Goal: Information Seeking & Learning: Learn about a topic

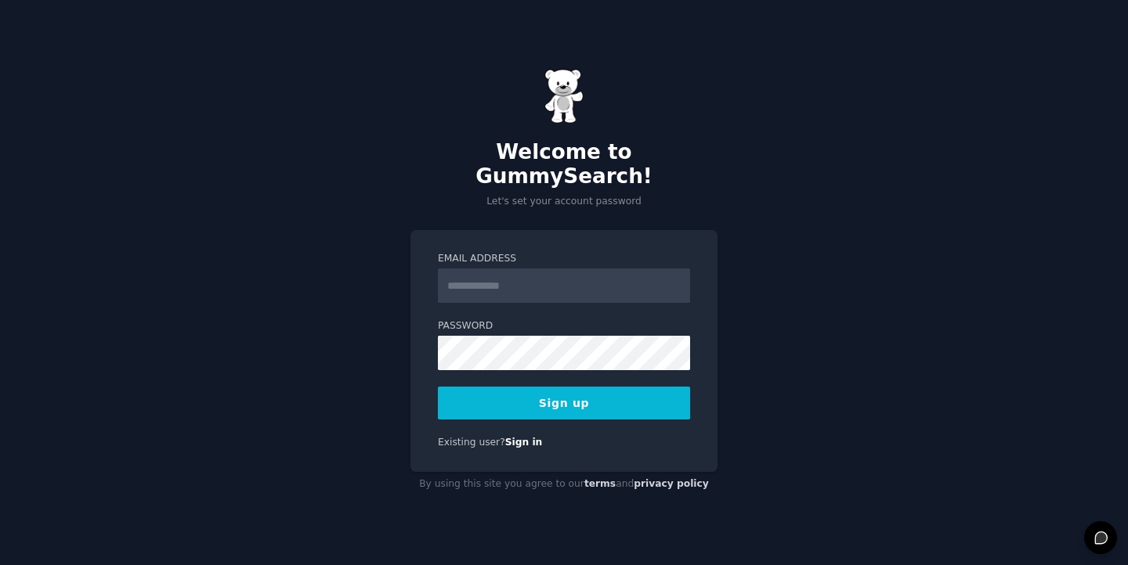
click at [587, 276] on input "Email Address" at bounding box center [564, 286] width 252 height 34
type input "**********"
click at [547, 401] on button "Sign up" at bounding box center [564, 403] width 252 height 33
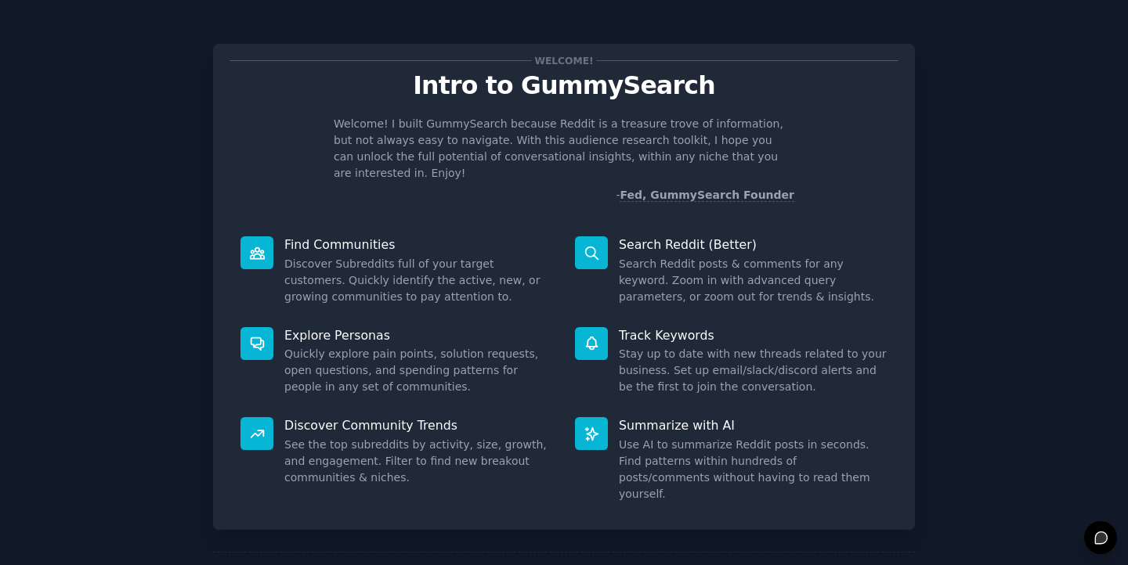
scroll to position [48, 0]
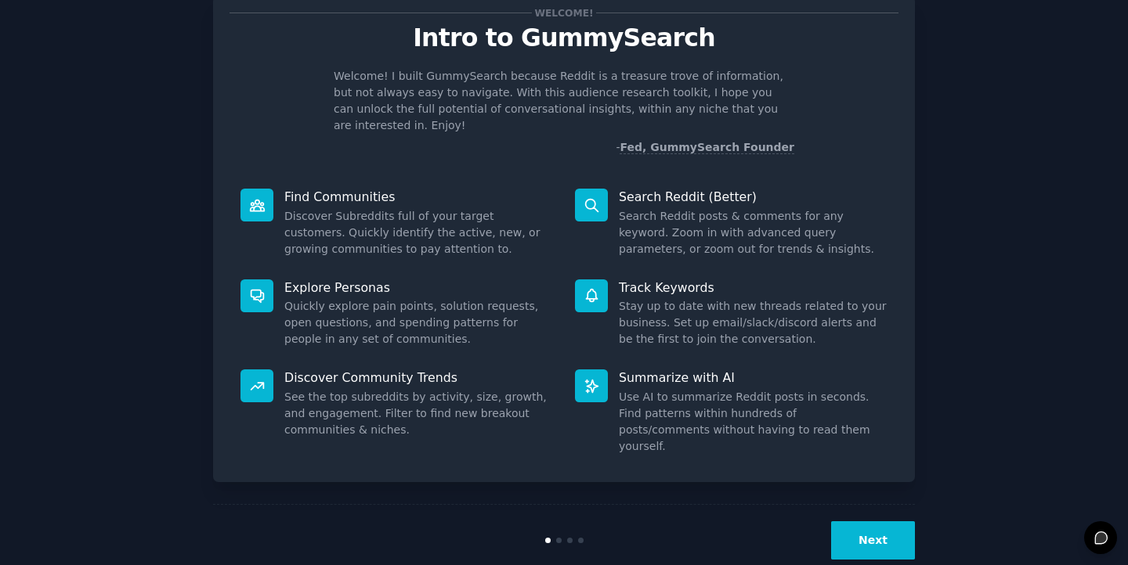
click at [870, 522] on button "Next" at bounding box center [873, 541] width 84 height 38
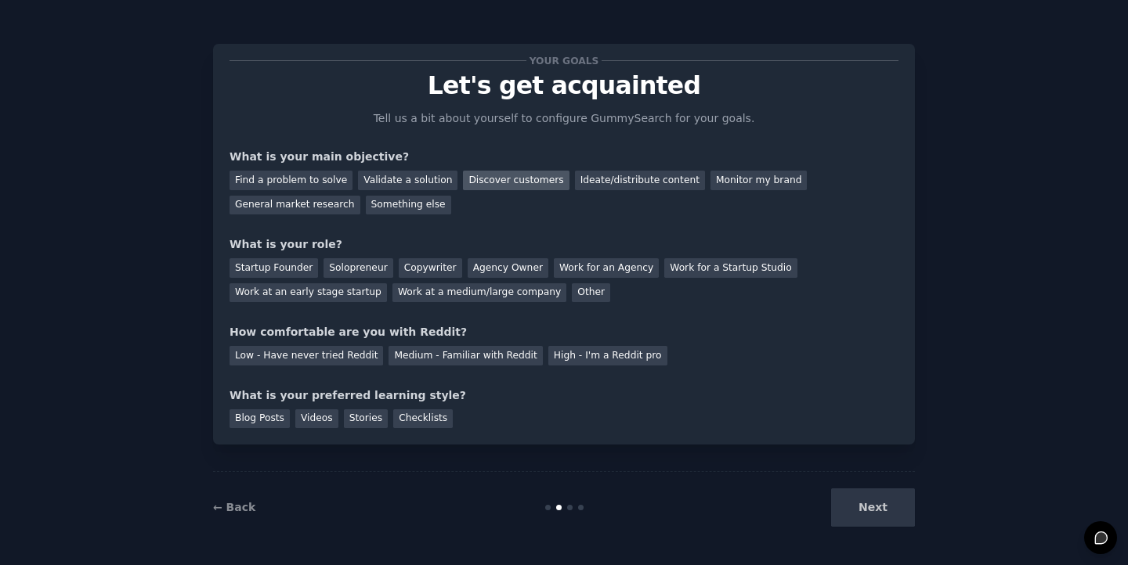
click at [490, 181] on div "Discover customers" at bounding box center [516, 181] width 106 height 20
click at [602, 181] on div "Ideate/distribute content" at bounding box center [640, 181] width 130 height 20
click at [295, 267] on div "Startup Founder" at bounding box center [273, 268] width 89 height 20
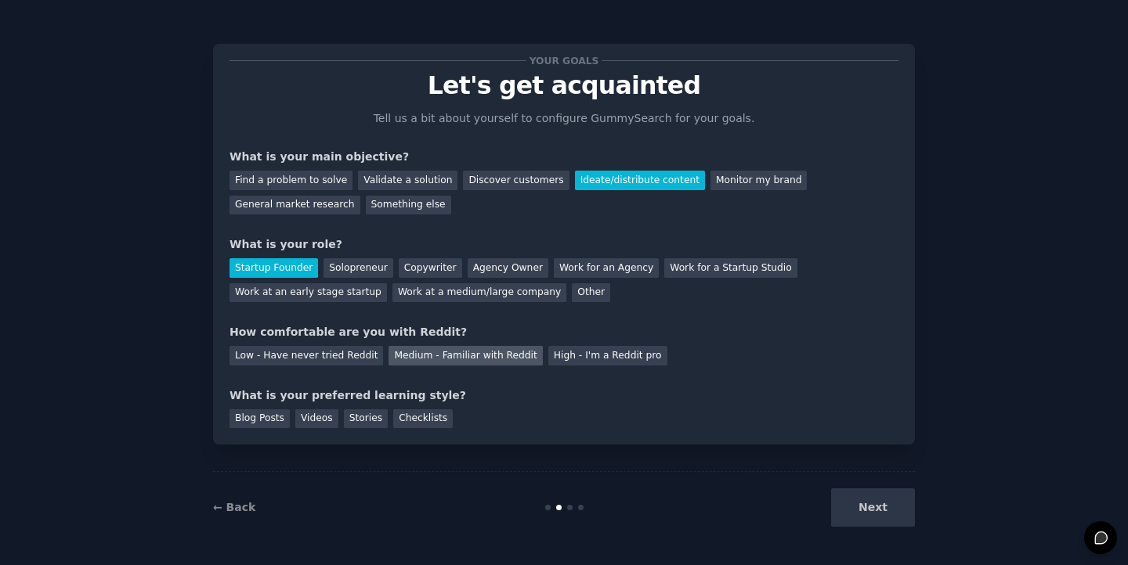
click at [411, 360] on div "Medium - Familiar with Reddit" at bounding box center [465, 356] width 154 height 20
click at [266, 419] on div "Blog Posts" at bounding box center [259, 420] width 60 height 20
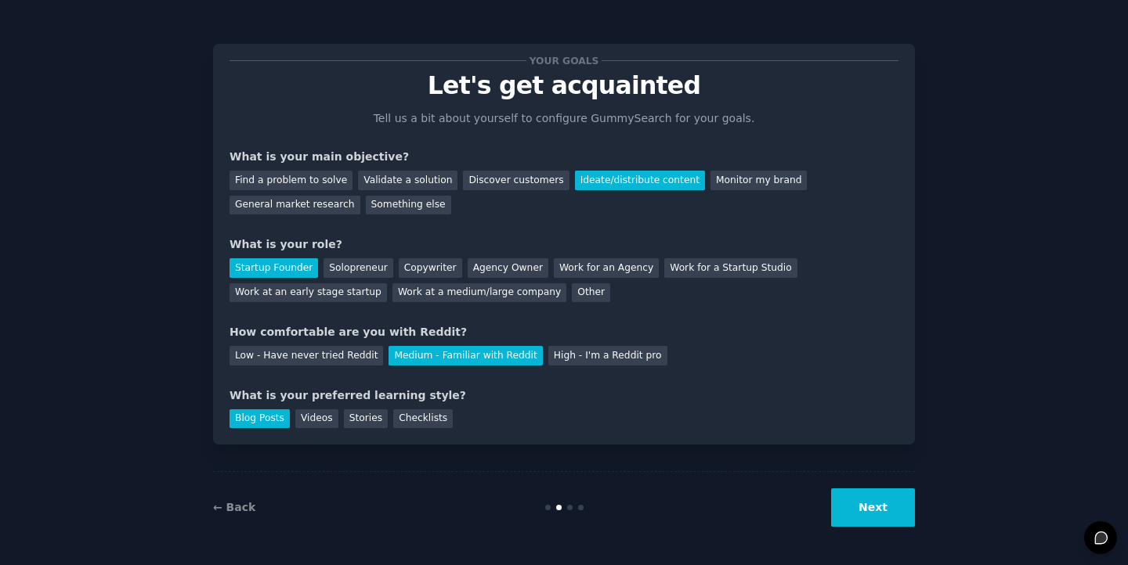
click at [884, 513] on button "Next" at bounding box center [873, 508] width 84 height 38
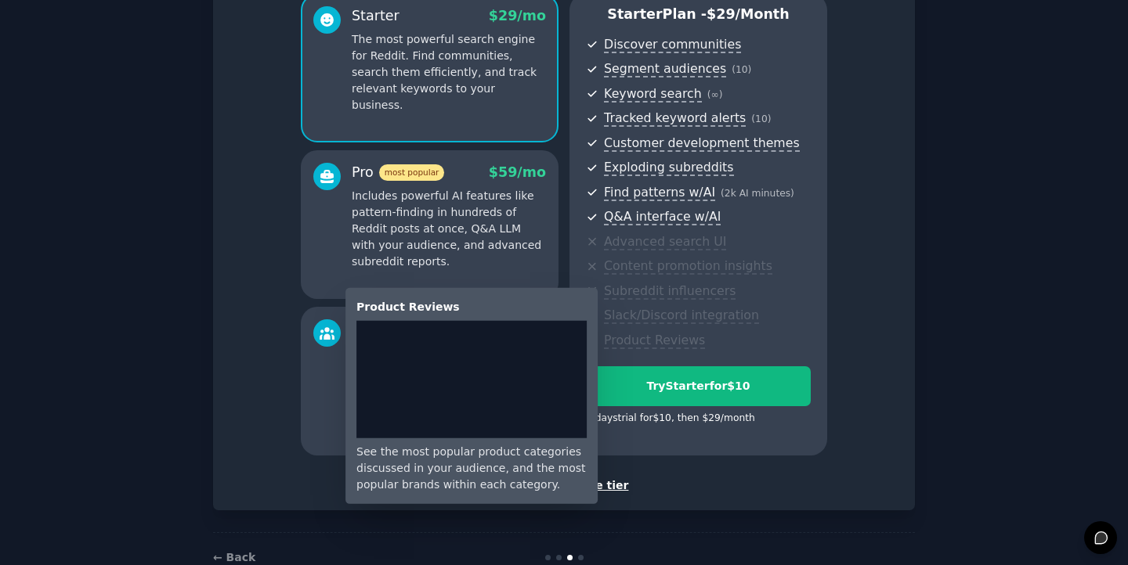
scroll to position [186, 0]
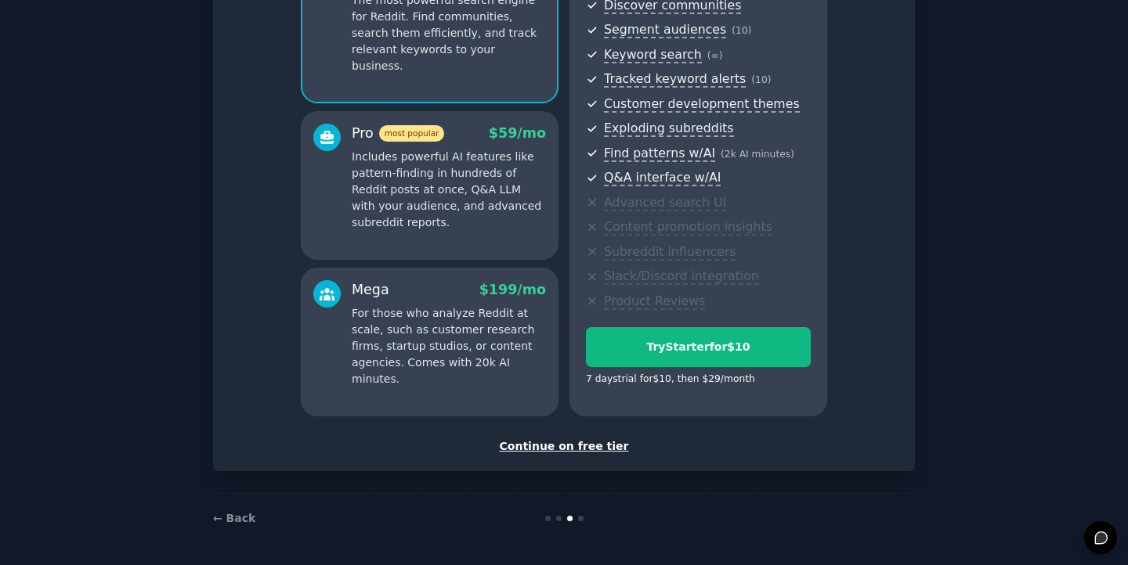
click at [593, 448] on div "Continue on free tier" at bounding box center [563, 447] width 669 height 16
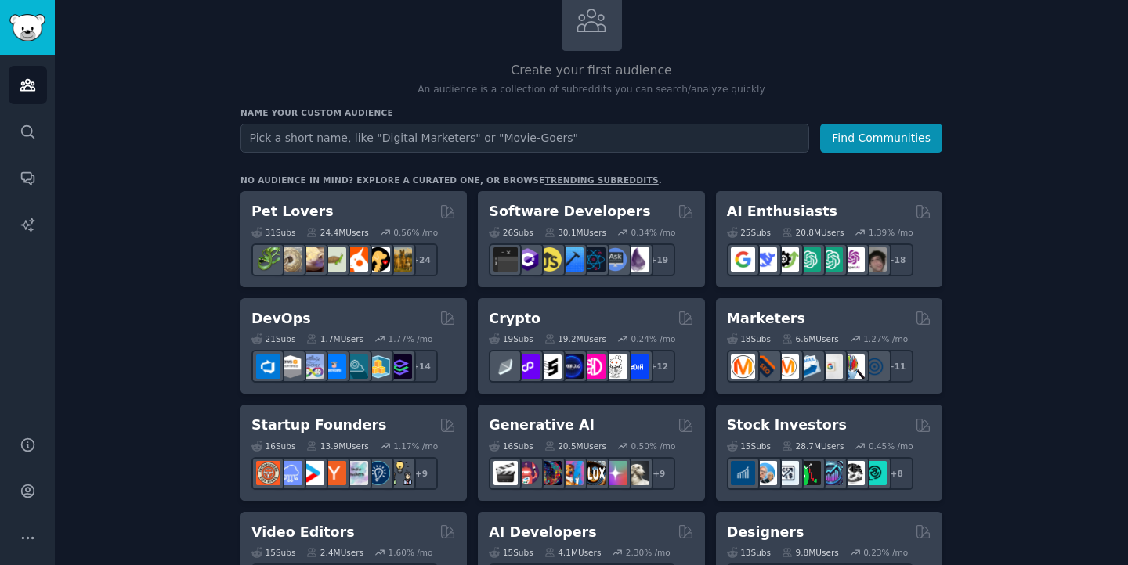
scroll to position [113, 0]
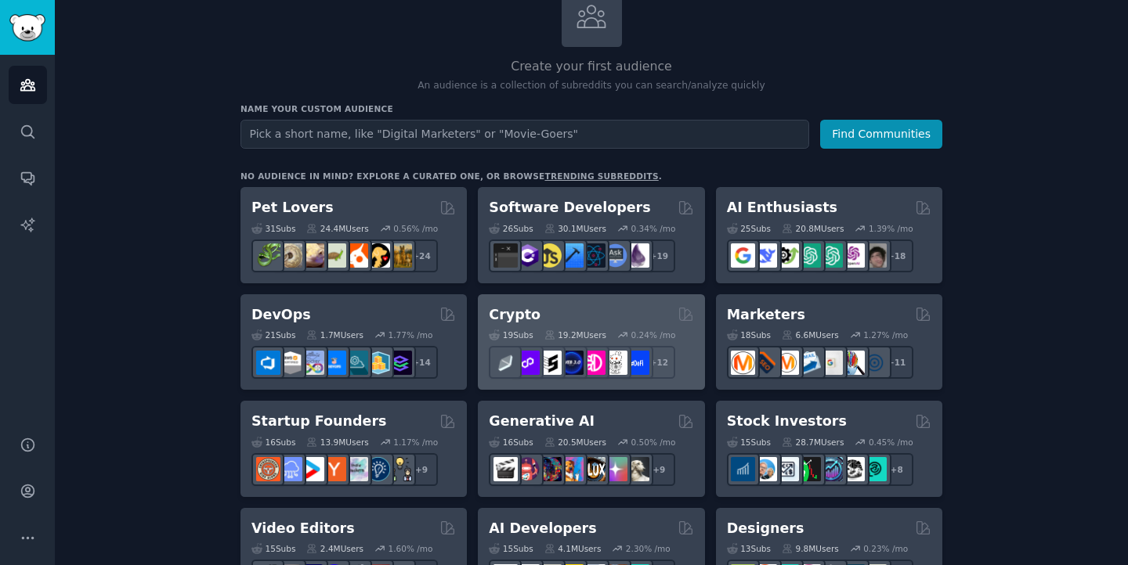
click at [610, 316] on div "Crypto" at bounding box center [591, 315] width 204 height 20
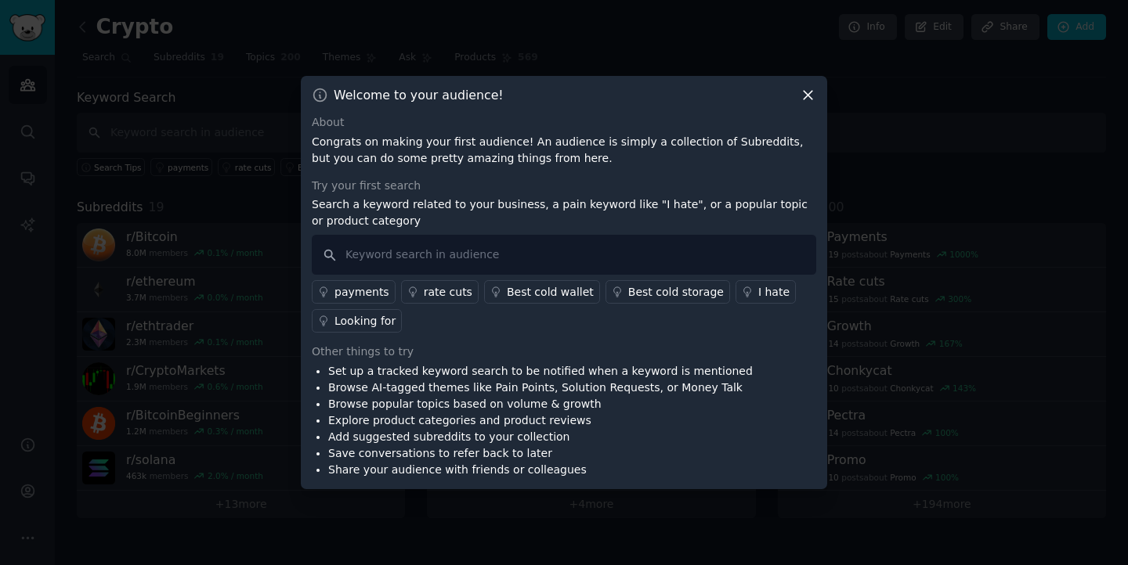
click at [802, 100] on icon at bounding box center [808, 95] width 16 height 16
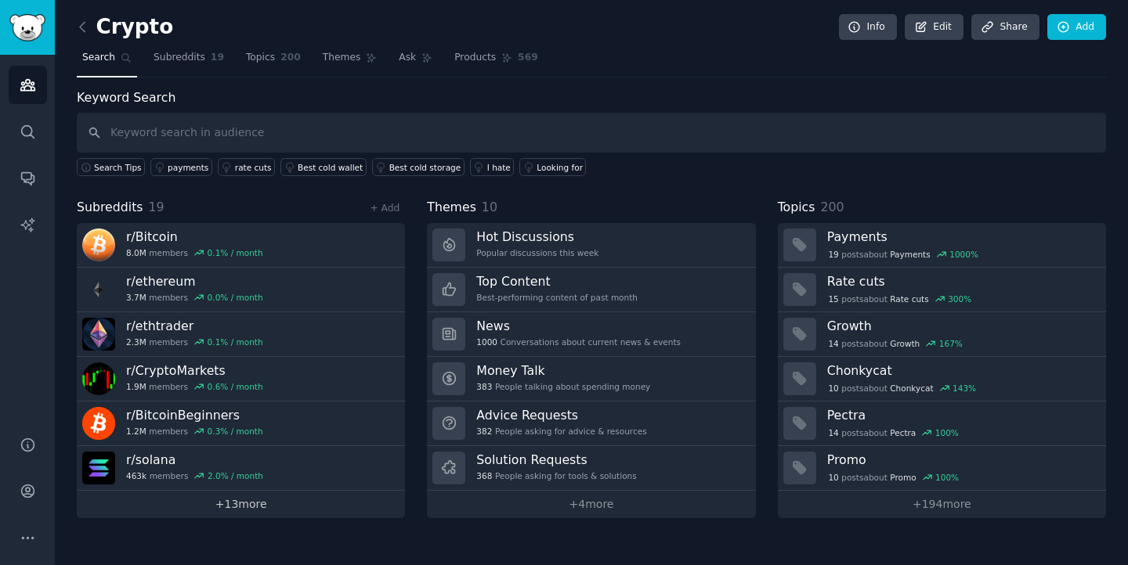
click at [246, 502] on link "+ 13 more" at bounding box center [241, 504] width 328 height 27
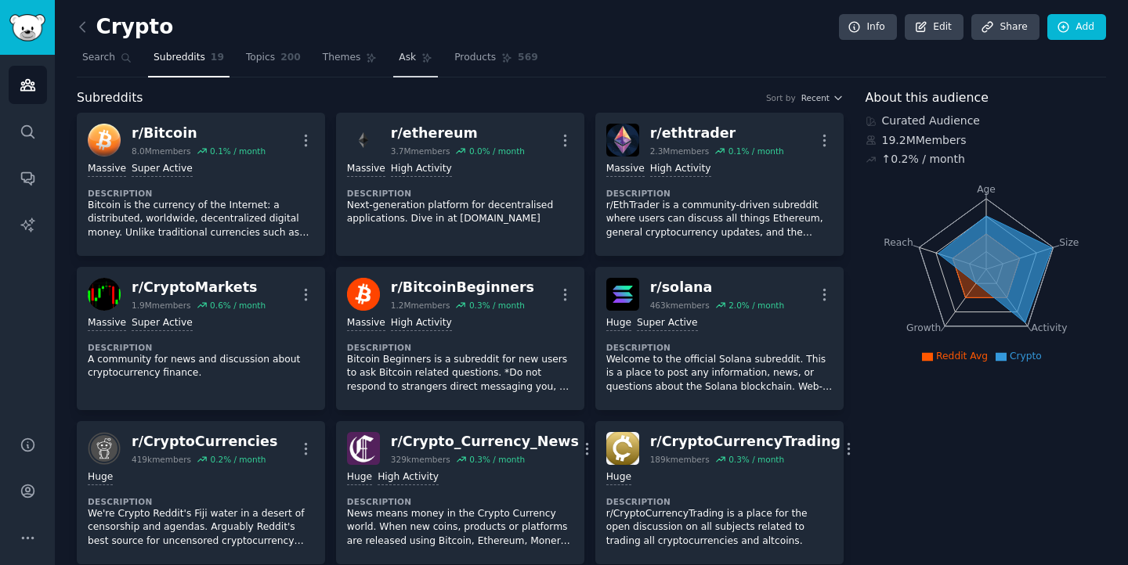
click at [400, 63] on span "Ask" at bounding box center [407, 58] width 17 height 14
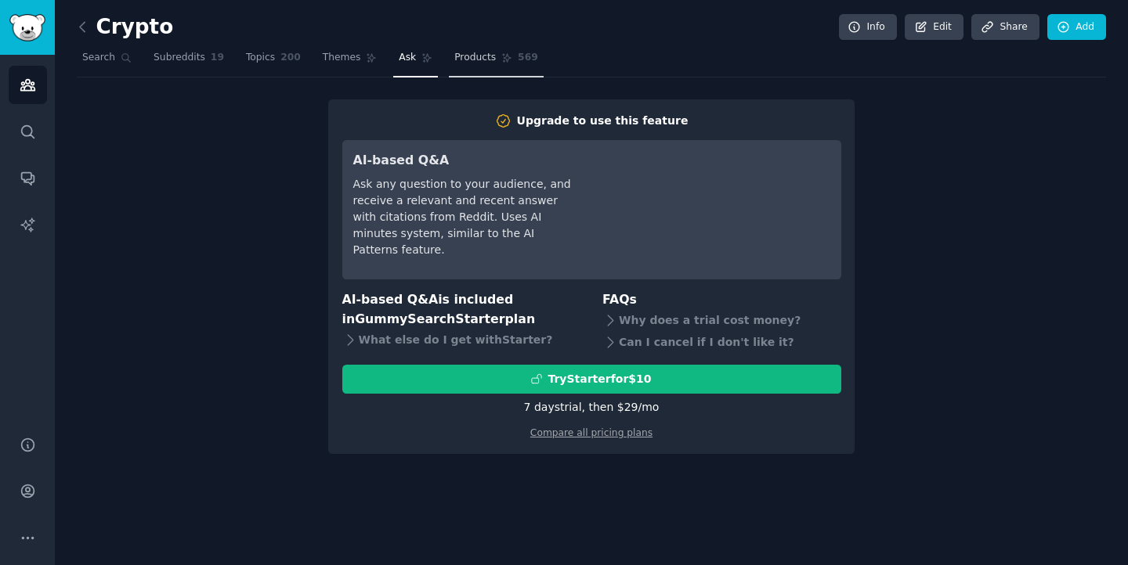
click at [461, 56] on span "Products" at bounding box center [475, 58] width 42 height 14
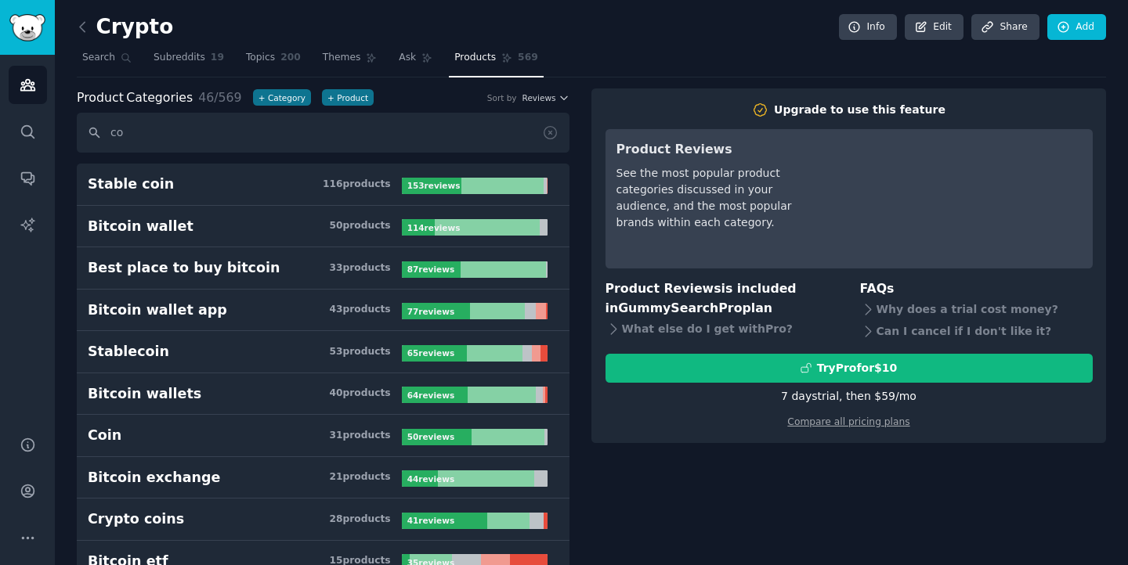
type input "c"
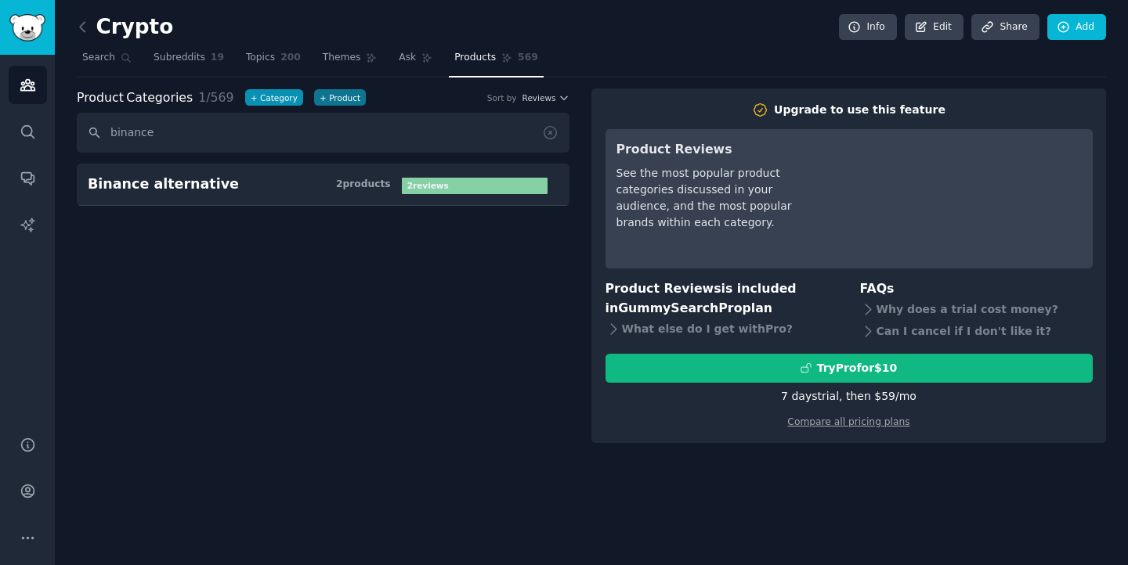
type input "binance"
click at [274, 101] on button "+ Category" at bounding box center [274, 97] width 58 height 16
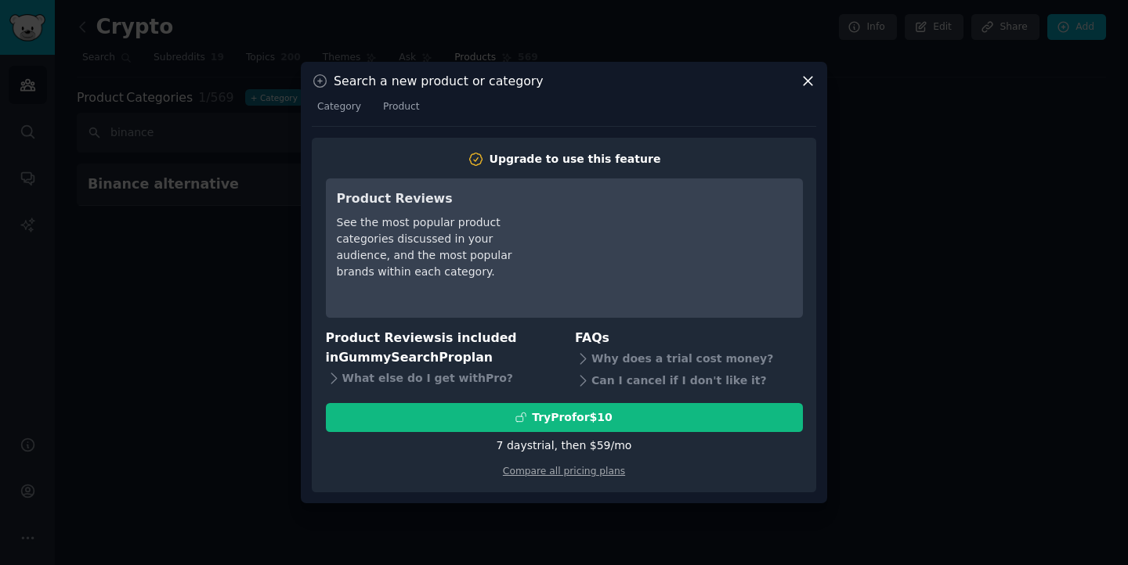
click at [812, 79] on icon at bounding box center [808, 81] width 16 height 16
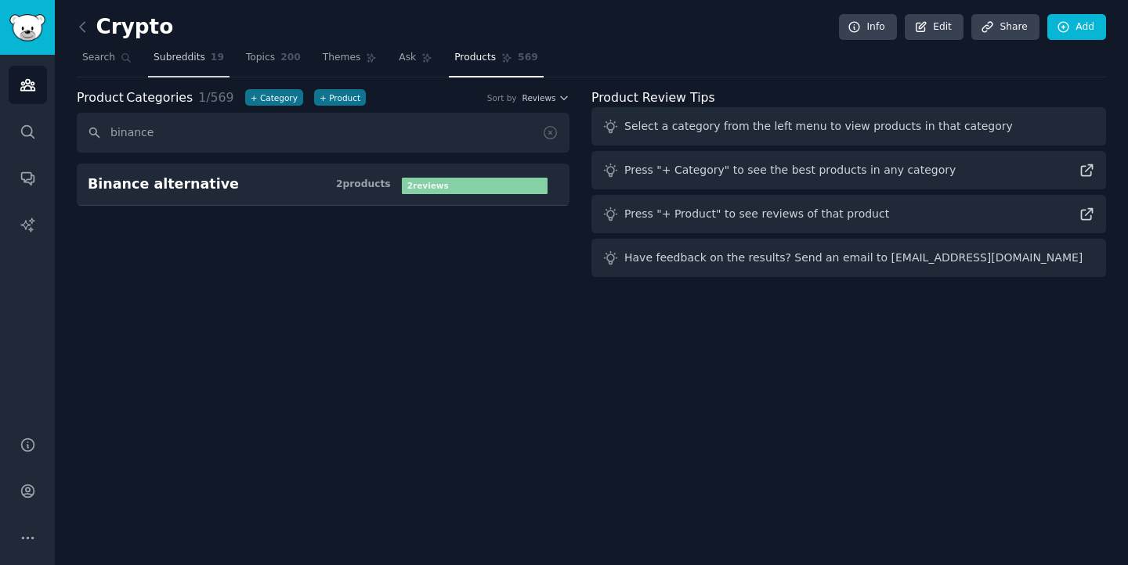
click at [174, 73] on link "Subreddits 19" at bounding box center [188, 61] width 81 height 32
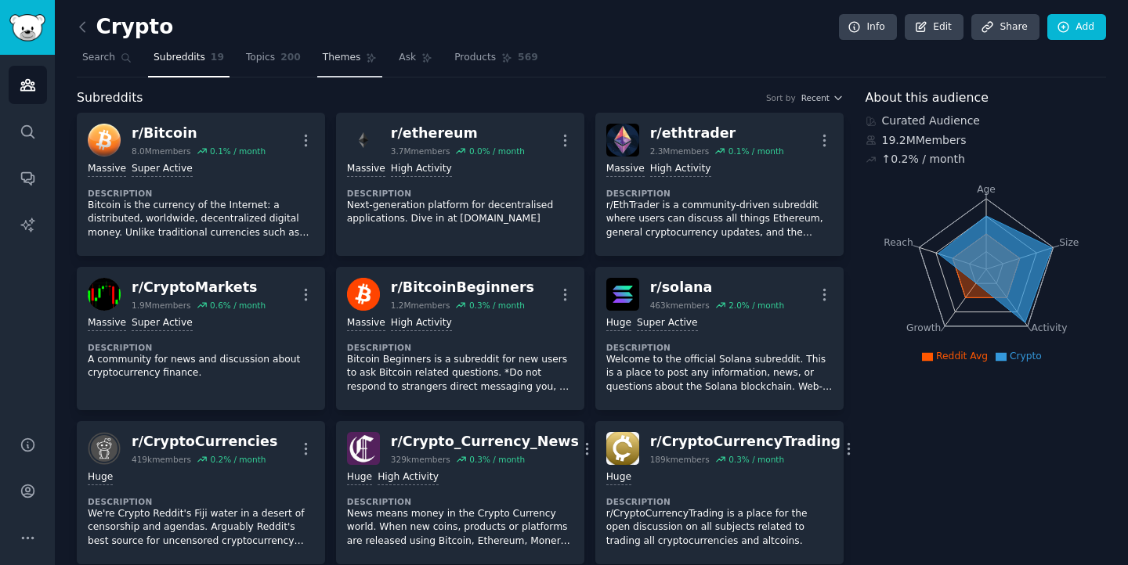
click at [349, 65] on link "Themes" at bounding box center [350, 61] width 66 height 32
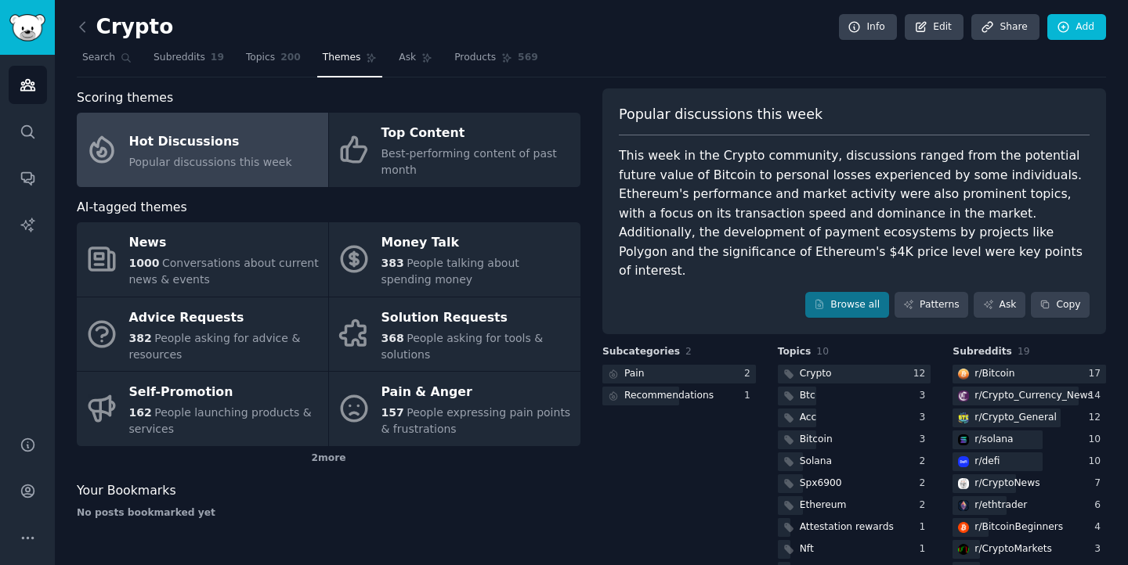
click at [223, 172] on link "Hot Discussions Popular discussions this week" at bounding box center [202, 150] width 251 height 74
click at [924, 71] on nav "Search Subreddits 19 Topics 200 Themes Ask Products 569" at bounding box center [591, 61] width 1029 height 32
